Goal: Check status: Check status

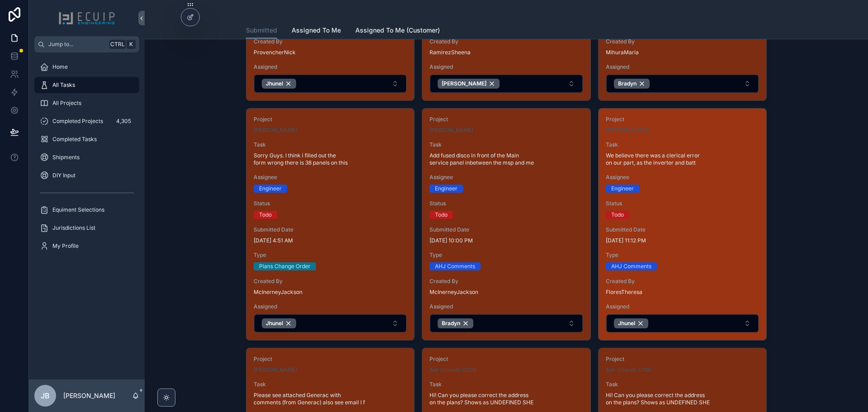
scroll to position [723, 0]
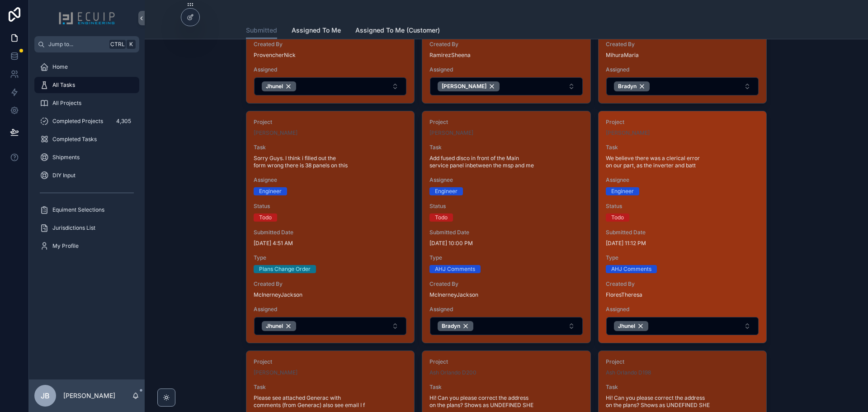
click at [694, 205] on span "Status" at bounding box center [682, 206] width 153 height 7
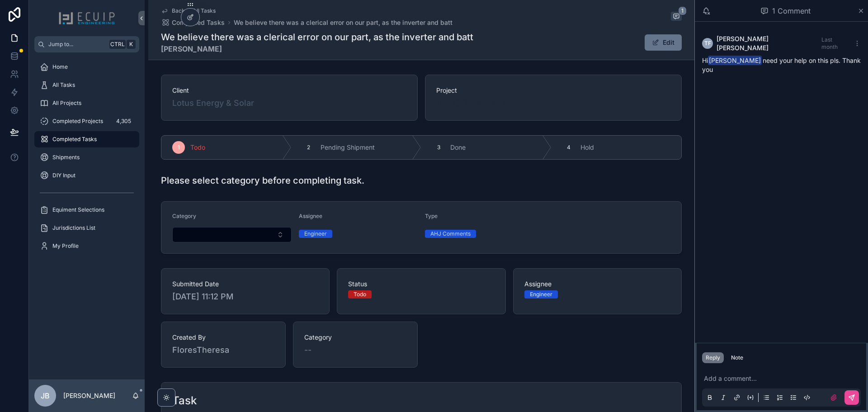
click at [463, 107] on span "[PERSON_NAME]" at bounding box center [470, 103] width 69 height 13
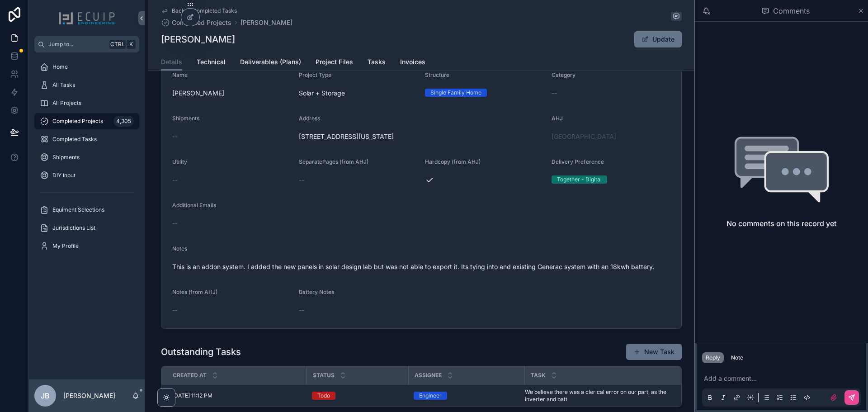
scroll to position [226, 0]
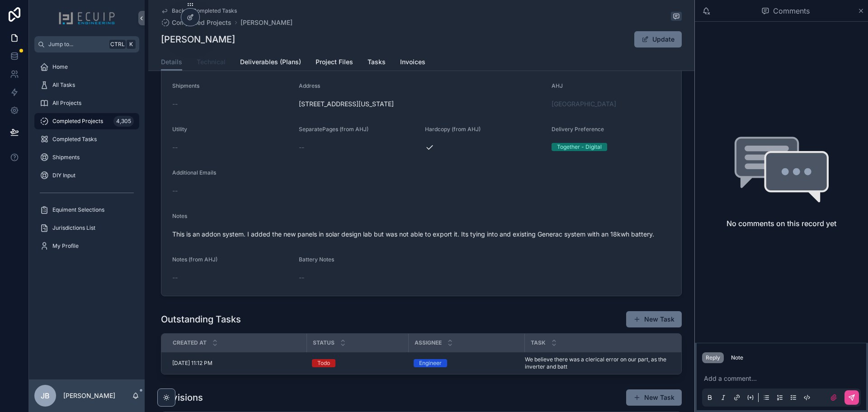
click at [203, 64] on span "Technical" at bounding box center [211, 61] width 29 height 9
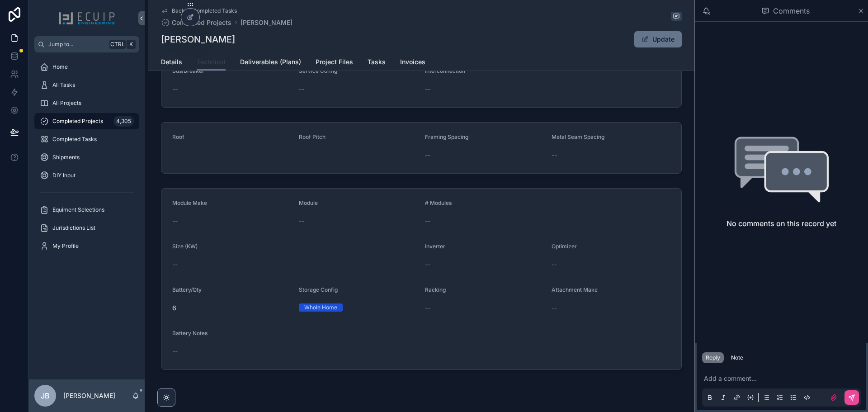
scroll to position [115, 0]
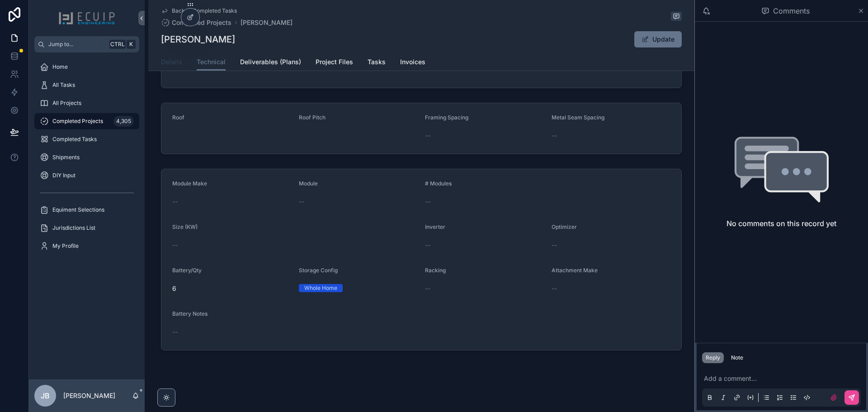
click at [174, 66] on span "Details" at bounding box center [171, 61] width 21 height 9
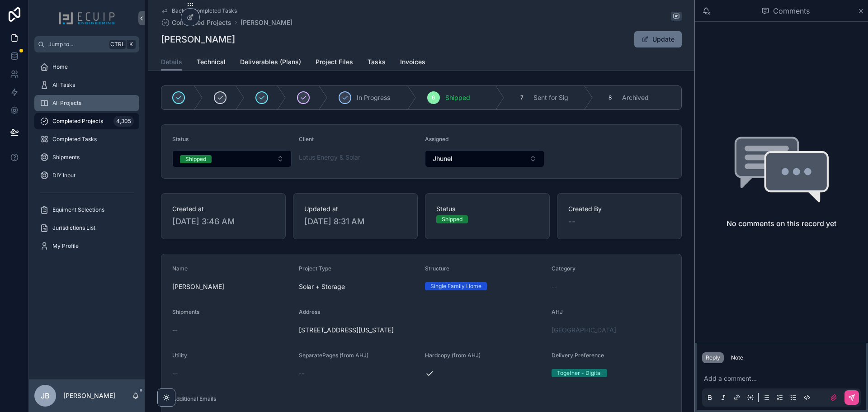
click at [89, 95] on link "All Projects" at bounding box center [86, 103] width 105 height 16
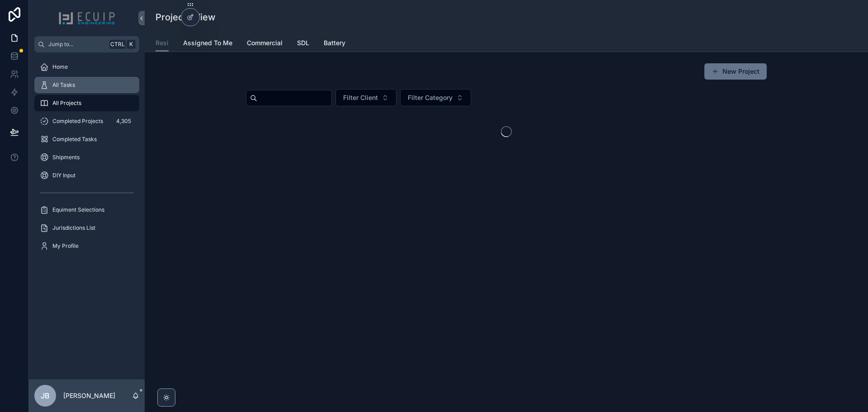
click at [89, 84] on div "All Tasks" at bounding box center [87, 85] width 94 height 14
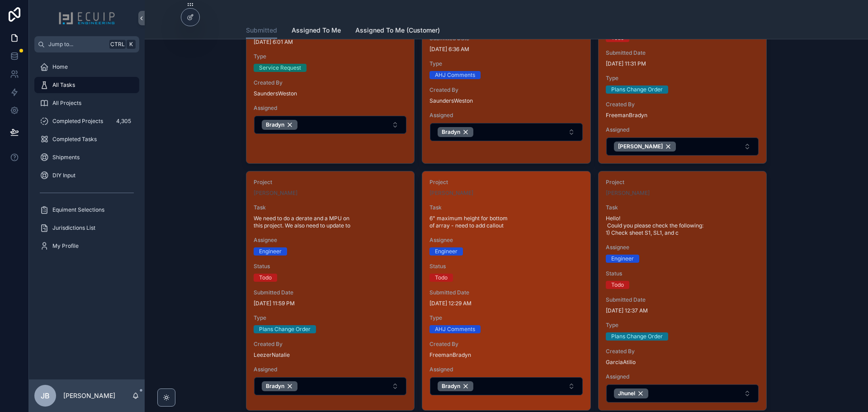
scroll to position [181, 0]
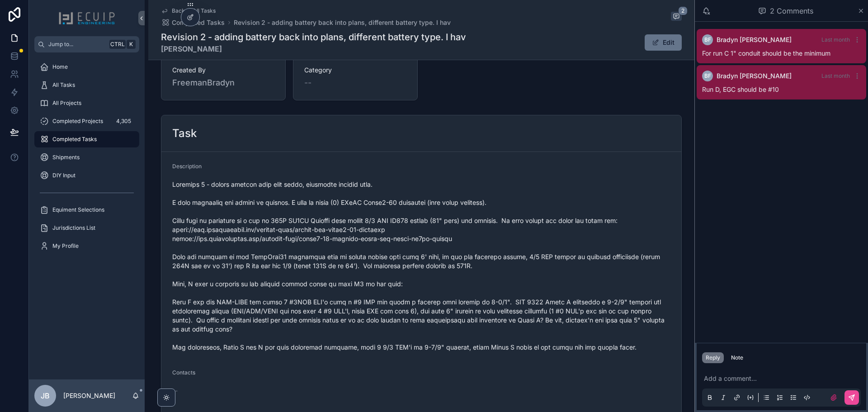
scroll to position [271, 0]
